Goal: Browse casually

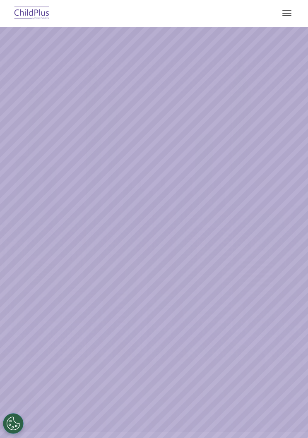
select select "MEDIUM"
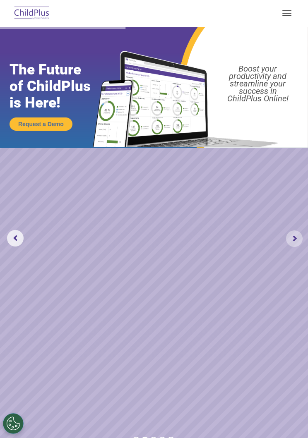
click at [301, 239] on rs-arrow at bounding box center [294, 238] width 17 height 17
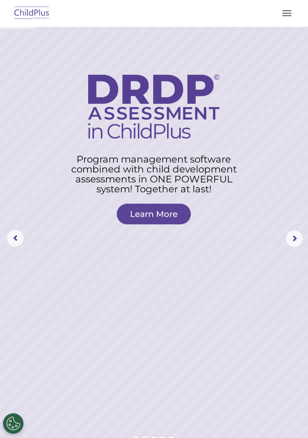
click at [22, 240] on rs-arrow at bounding box center [15, 238] width 17 height 17
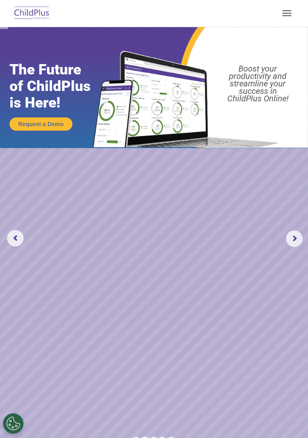
click at [20, 227] on rs-slide "Request a Demo The Future of ChildPlus is Here! Boost your productivity and str…" at bounding box center [154, 238] width 308 height 423
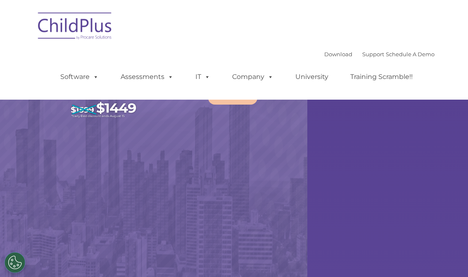
select select "MEDIUM"
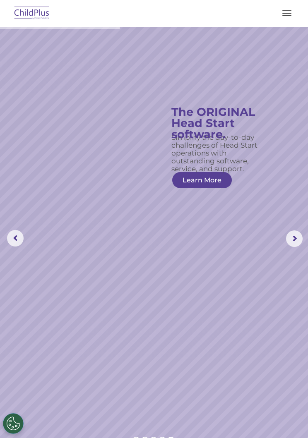
click at [301, 330] on rs-slide "Simplify the day-to-day challenges of Head Start operations with outstanding so…" at bounding box center [154, 238] width 308 height 423
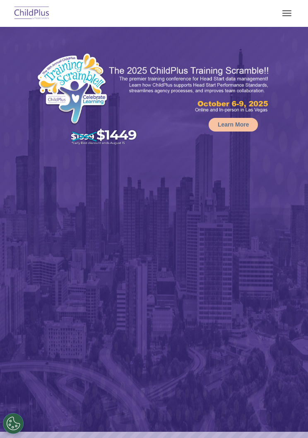
select select "MEDIUM"
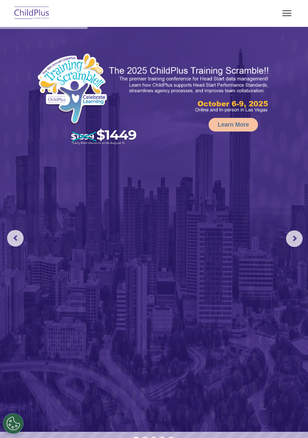
click at [152, 225] on img at bounding box center [154, 229] width 308 height 405
click at [134, 264] on img at bounding box center [154, 229] width 308 height 405
click at [107, 262] on img at bounding box center [154, 229] width 308 height 405
click at [143, 260] on img at bounding box center [154, 229] width 308 height 405
click at [152, 195] on img at bounding box center [154, 229] width 308 height 405
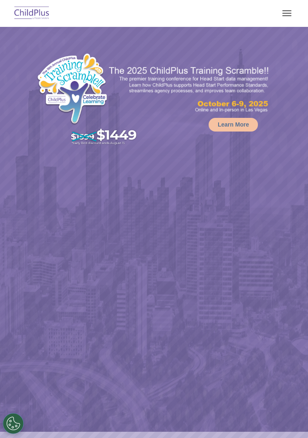
select select "MEDIUM"
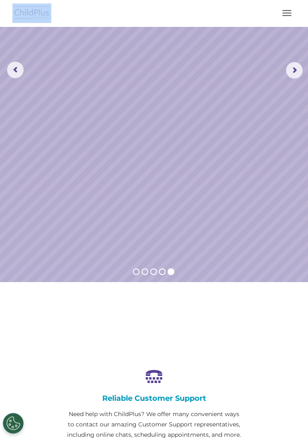
scroll to position [168, 0]
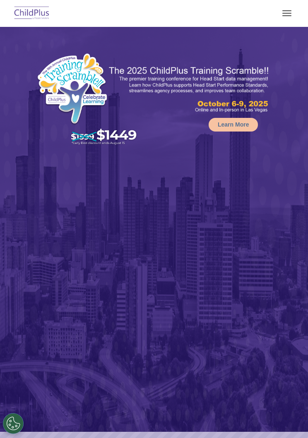
select select "MEDIUM"
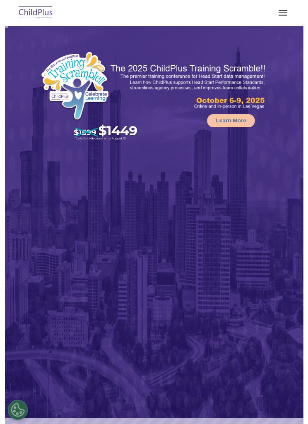
scroll to position [168, 0]
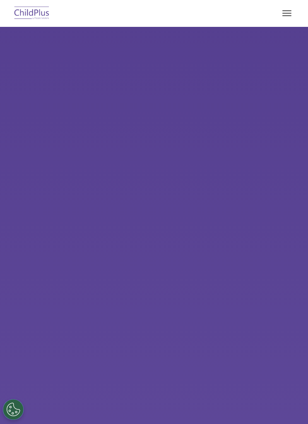
scroll to position [282, 0]
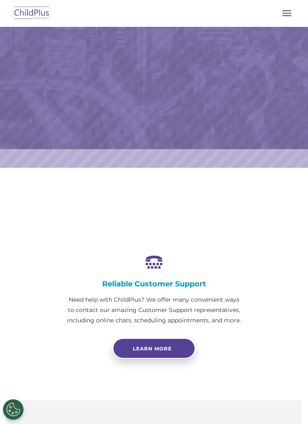
select select "MEDIUM"
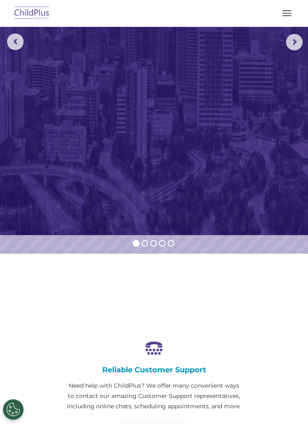
scroll to position [196, 0]
